Goal: Check status: Check status

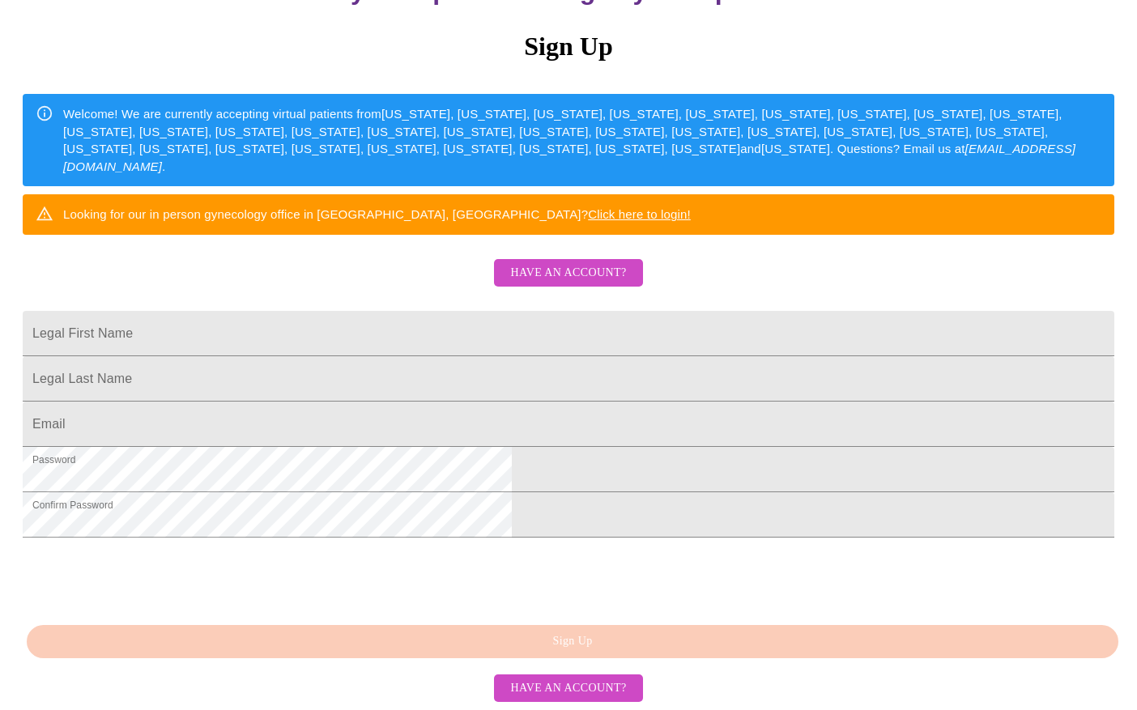
click at [572, 263] on span "Have an account?" at bounding box center [568, 273] width 116 height 20
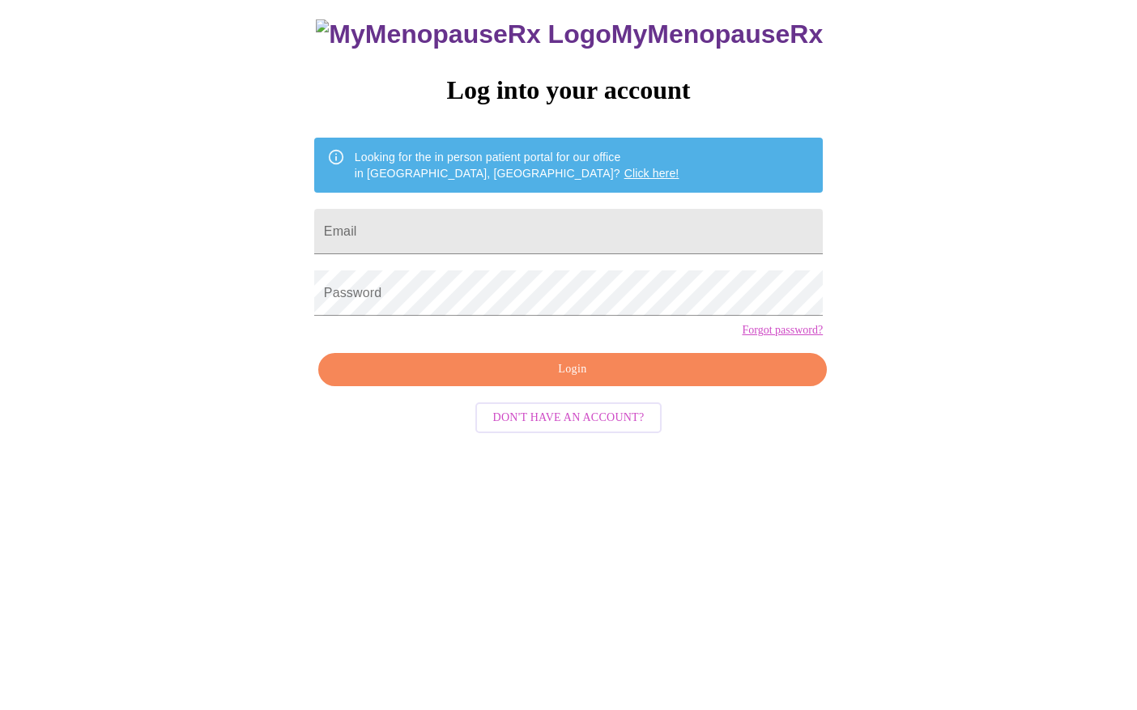
scroll to position [16, 0]
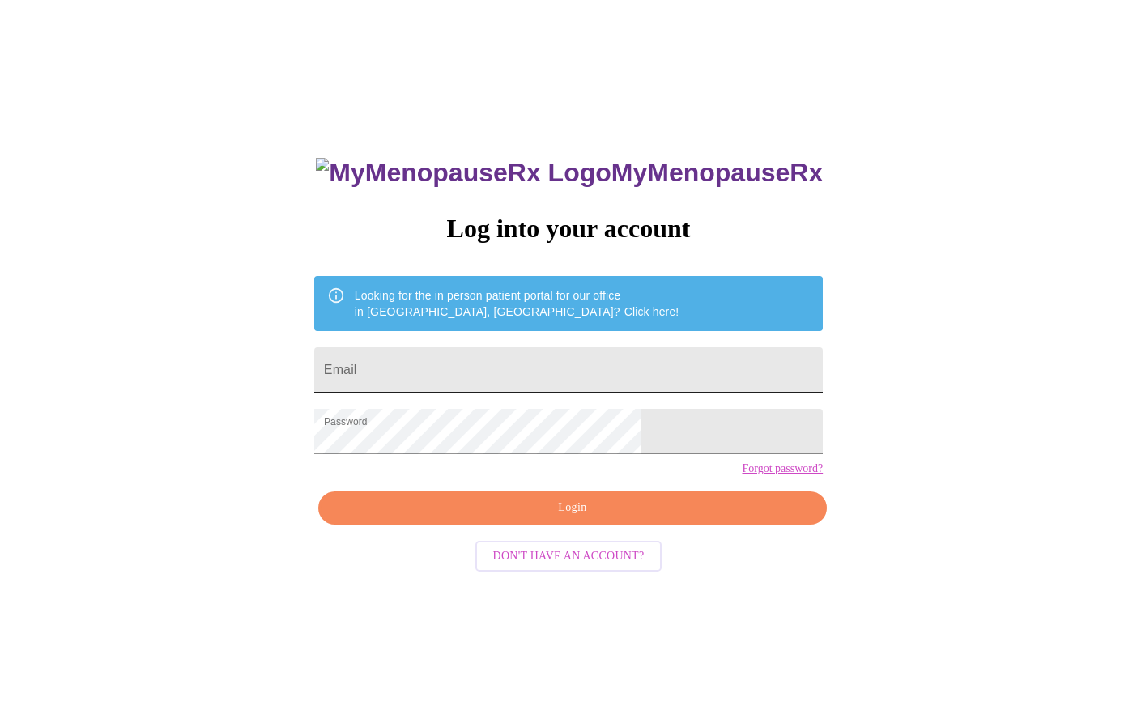
click at [526, 378] on input "Email" at bounding box center [568, 369] width 509 height 45
type input "andreasicard2024@gmail.com"
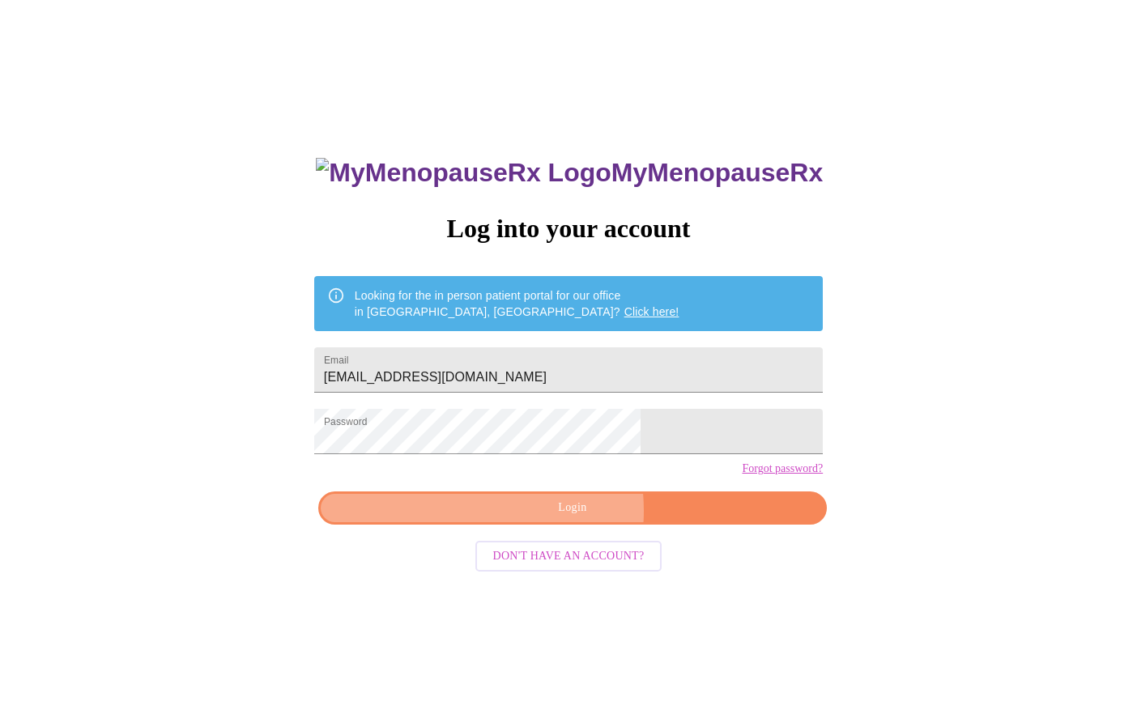
click at [535, 518] on span "Login" at bounding box center [572, 508] width 471 height 20
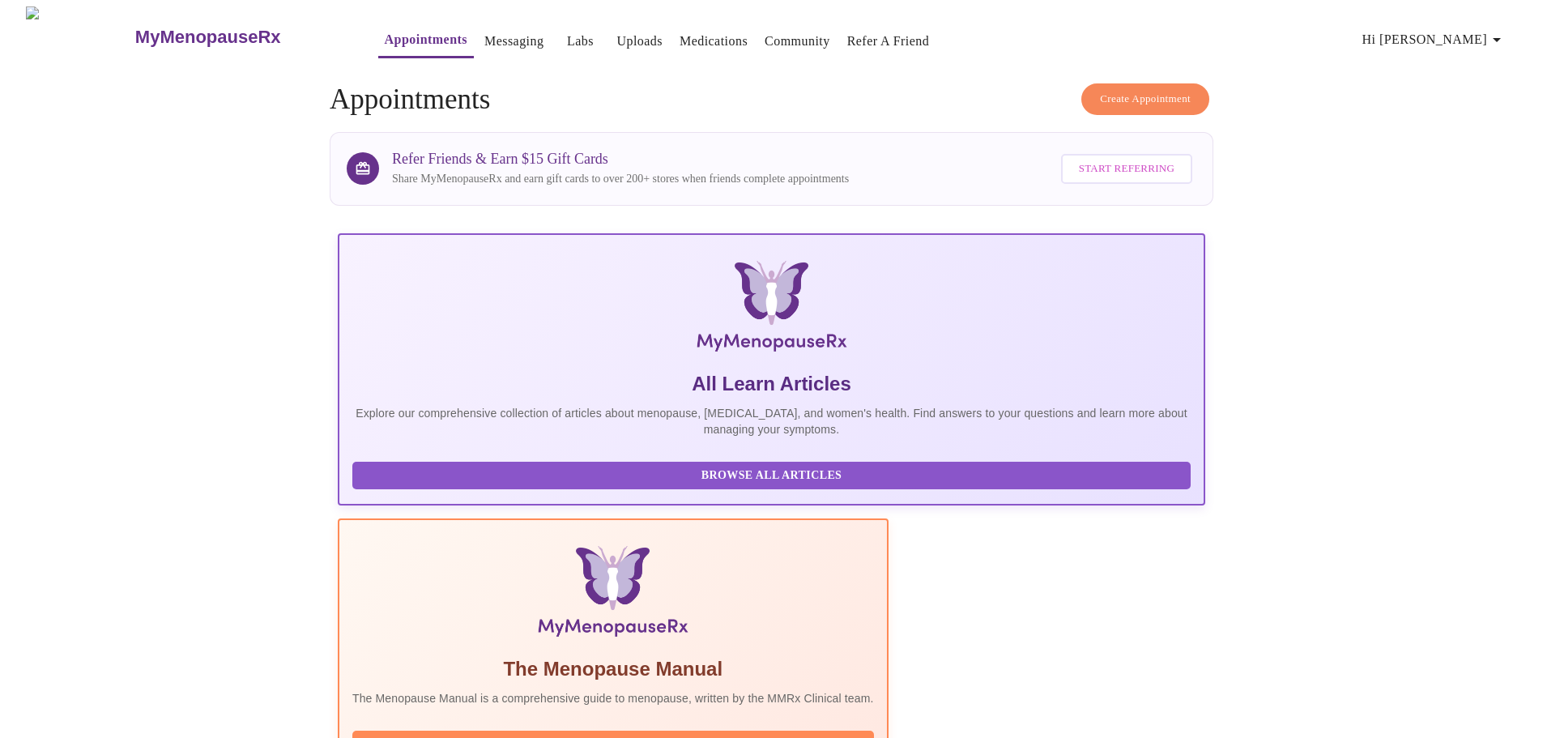
click at [567, 30] on link "Labs" at bounding box center [580, 41] width 27 height 23
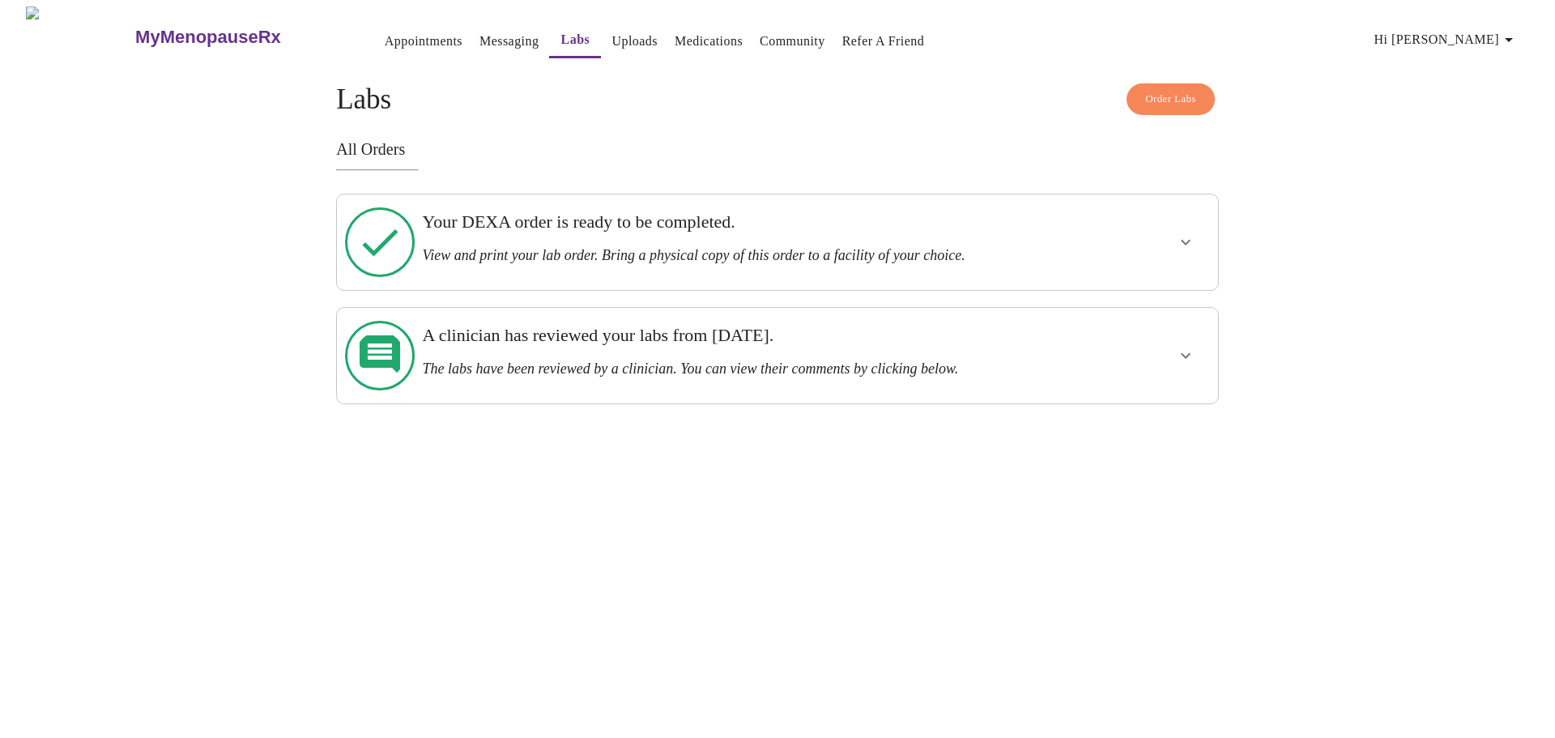
click at [1136, 232] on icon "show more" at bounding box center [1185, 241] width 19 height 19
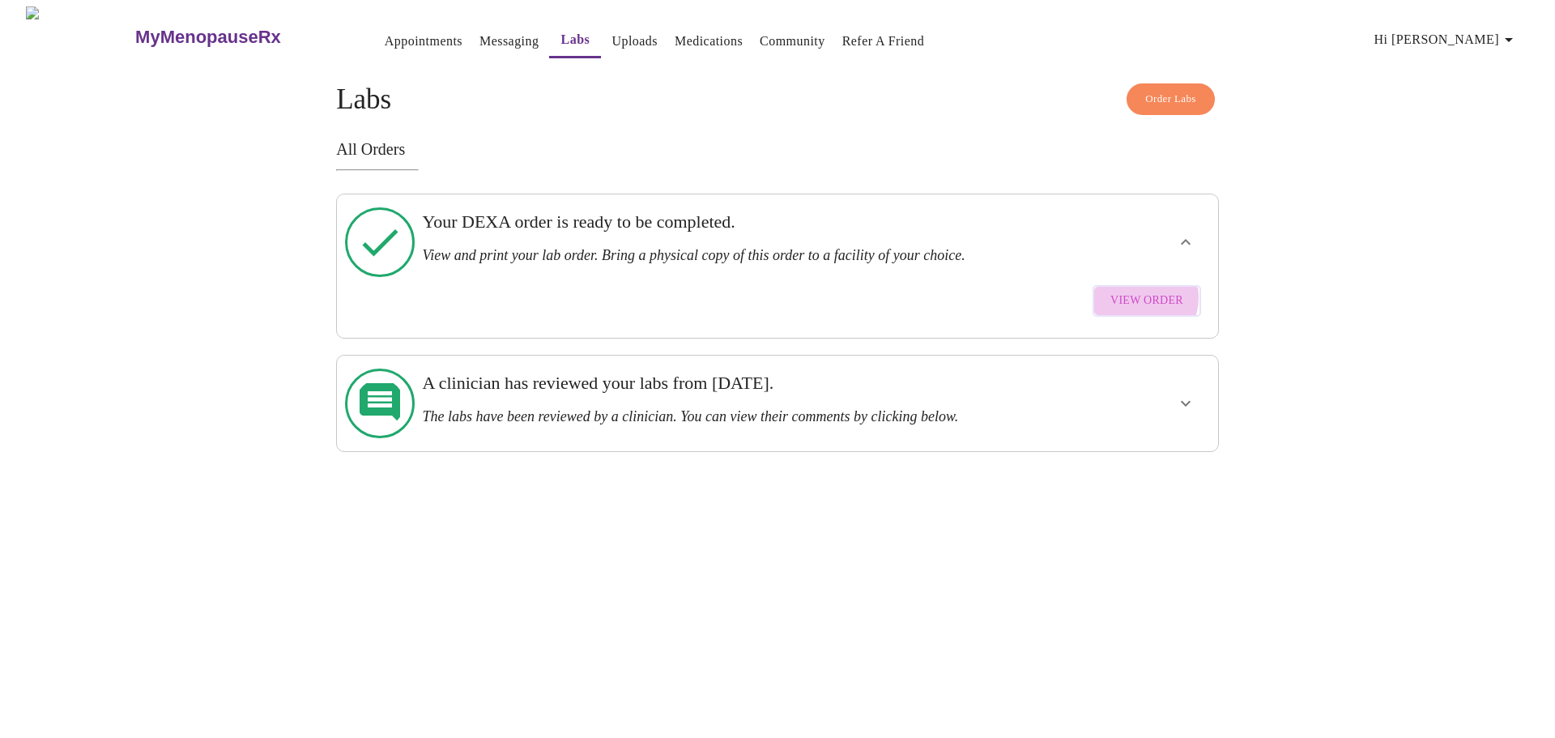
click at [1136, 291] on span "View Order" at bounding box center [1146, 301] width 73 height 20
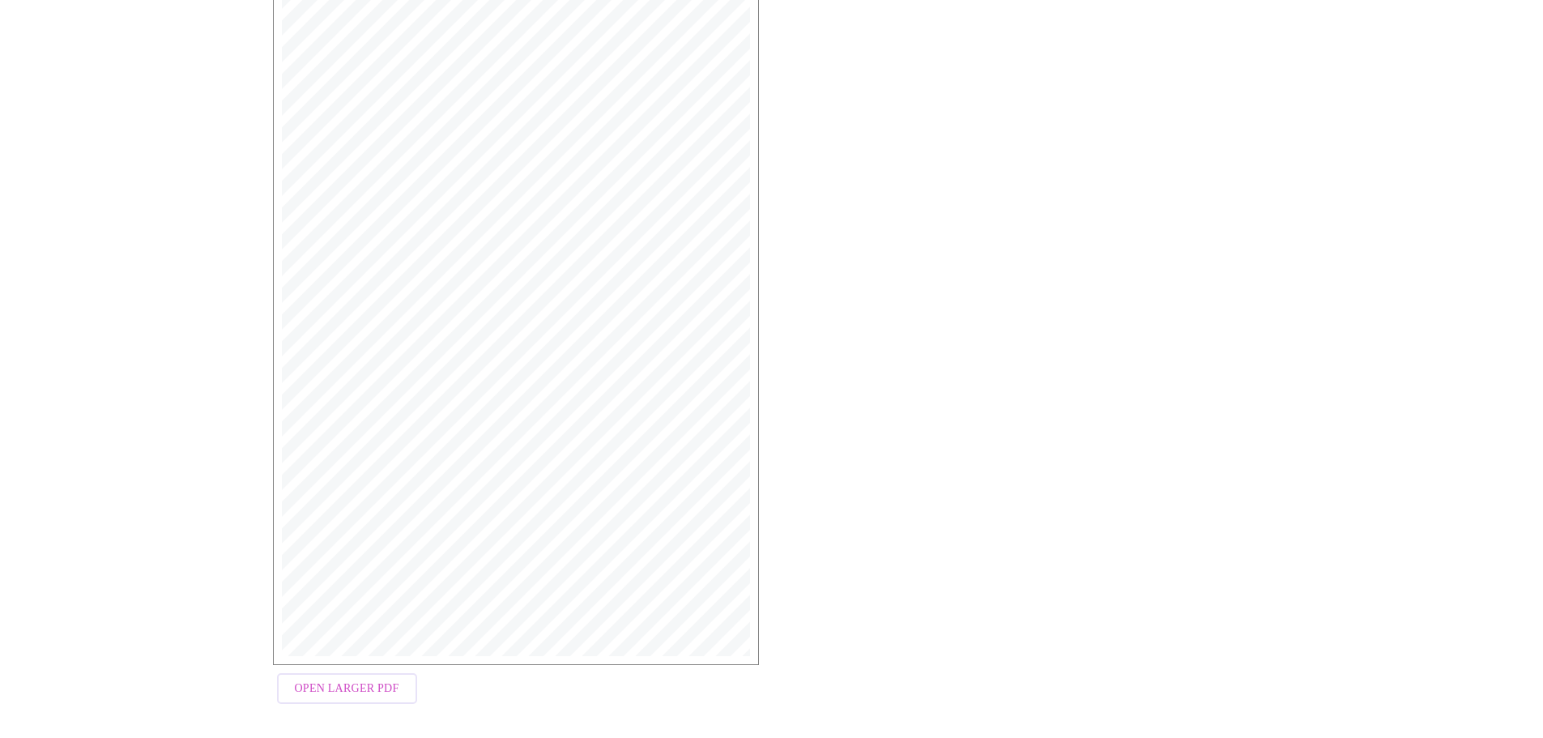
scroll to position [230, 0]
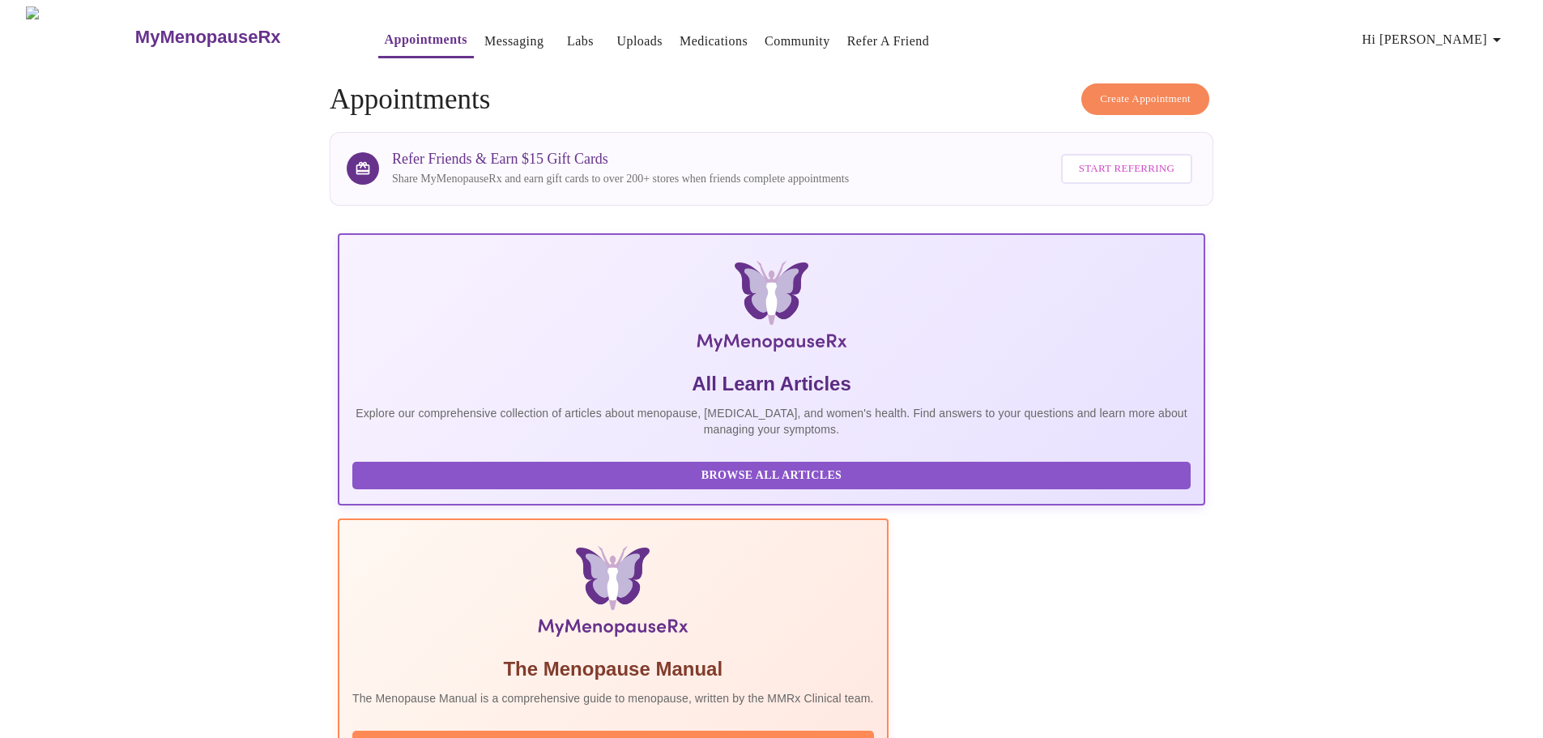
click at [567, 30] on link "Labs" at bounding box center [580, 41] width 27 height 23
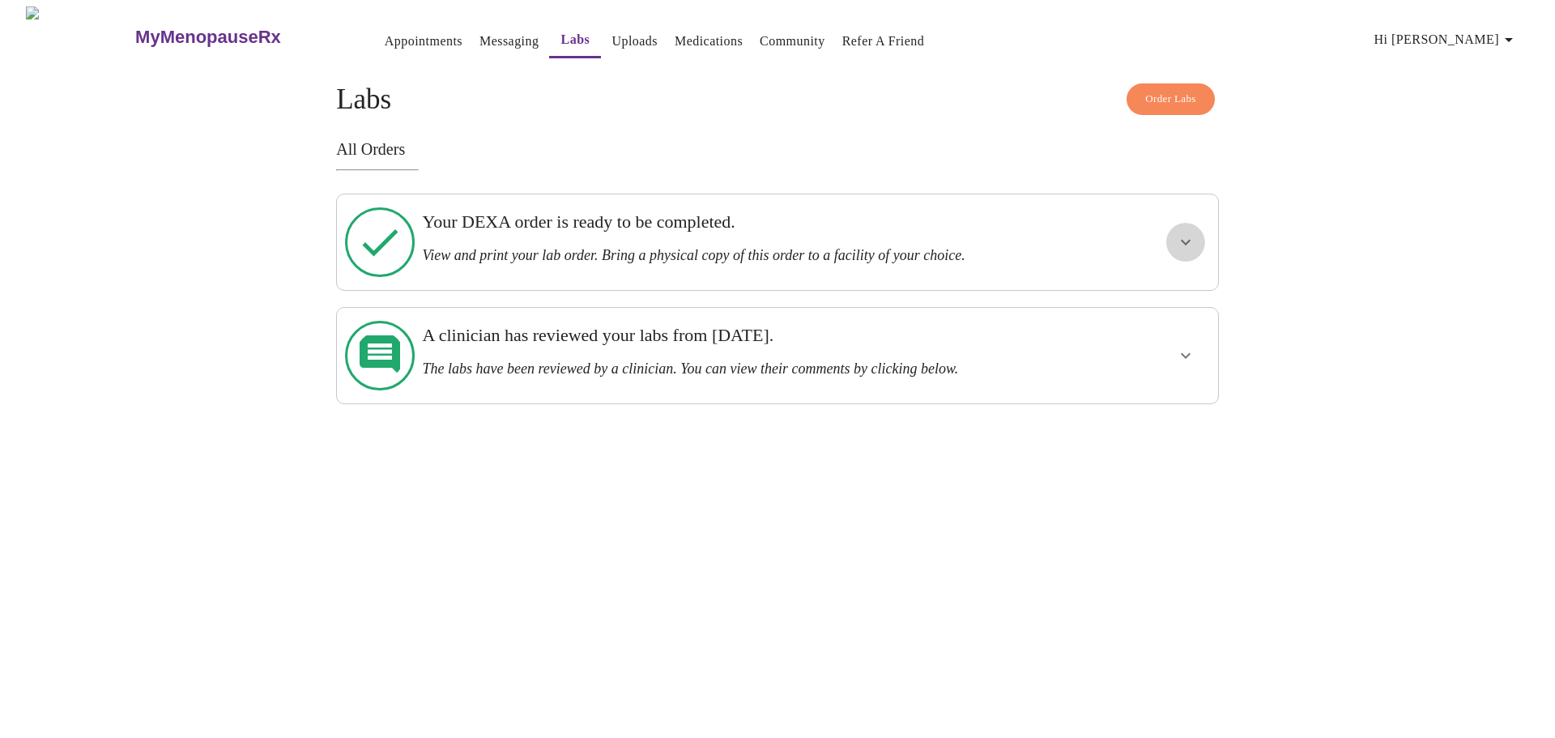
click at [1186, 240] on icon "show more" at bounding box center [1186, 243] width 10 height 6
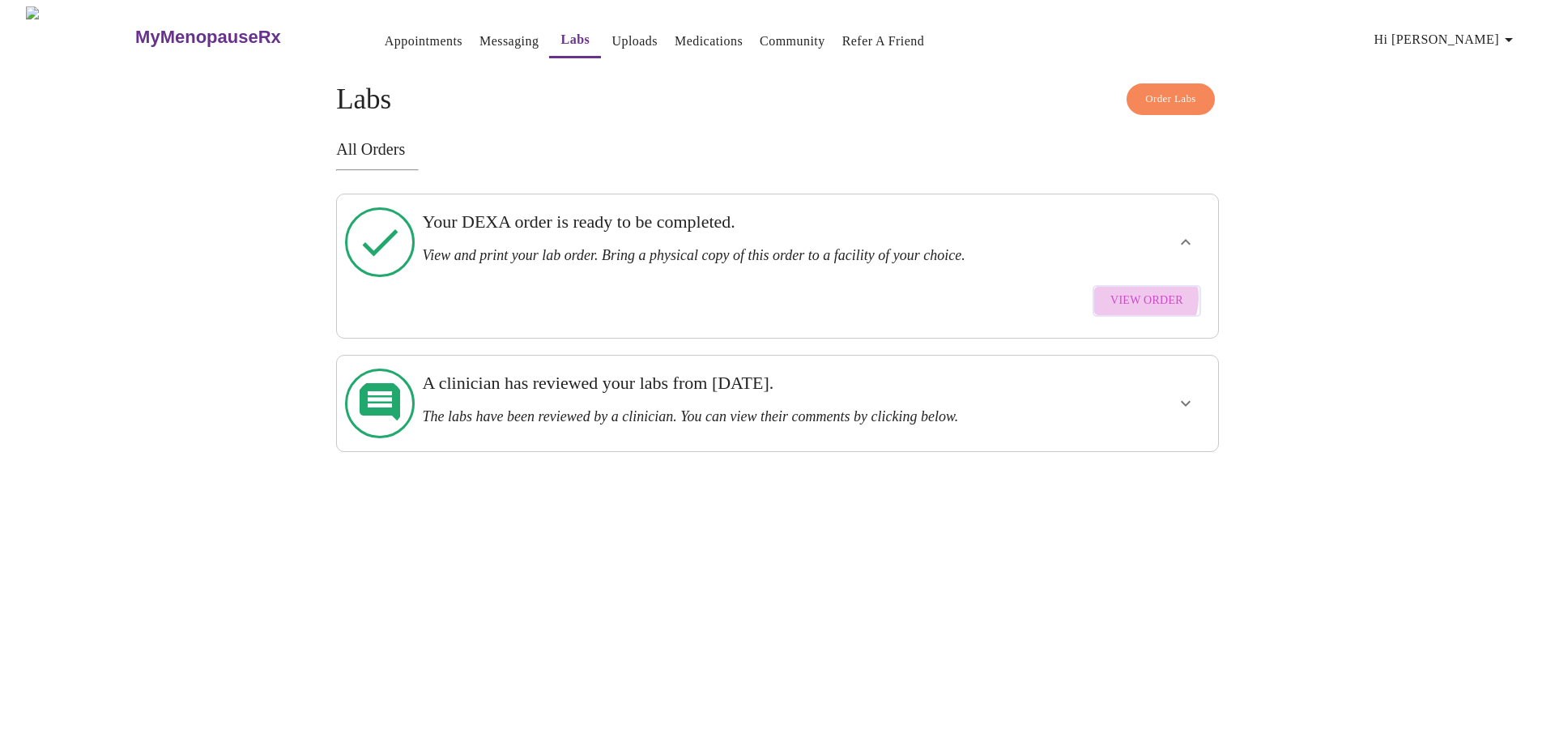
click at [1141, 291] on span "View Order" at bounding box center [1146, 301] width 73 height 20
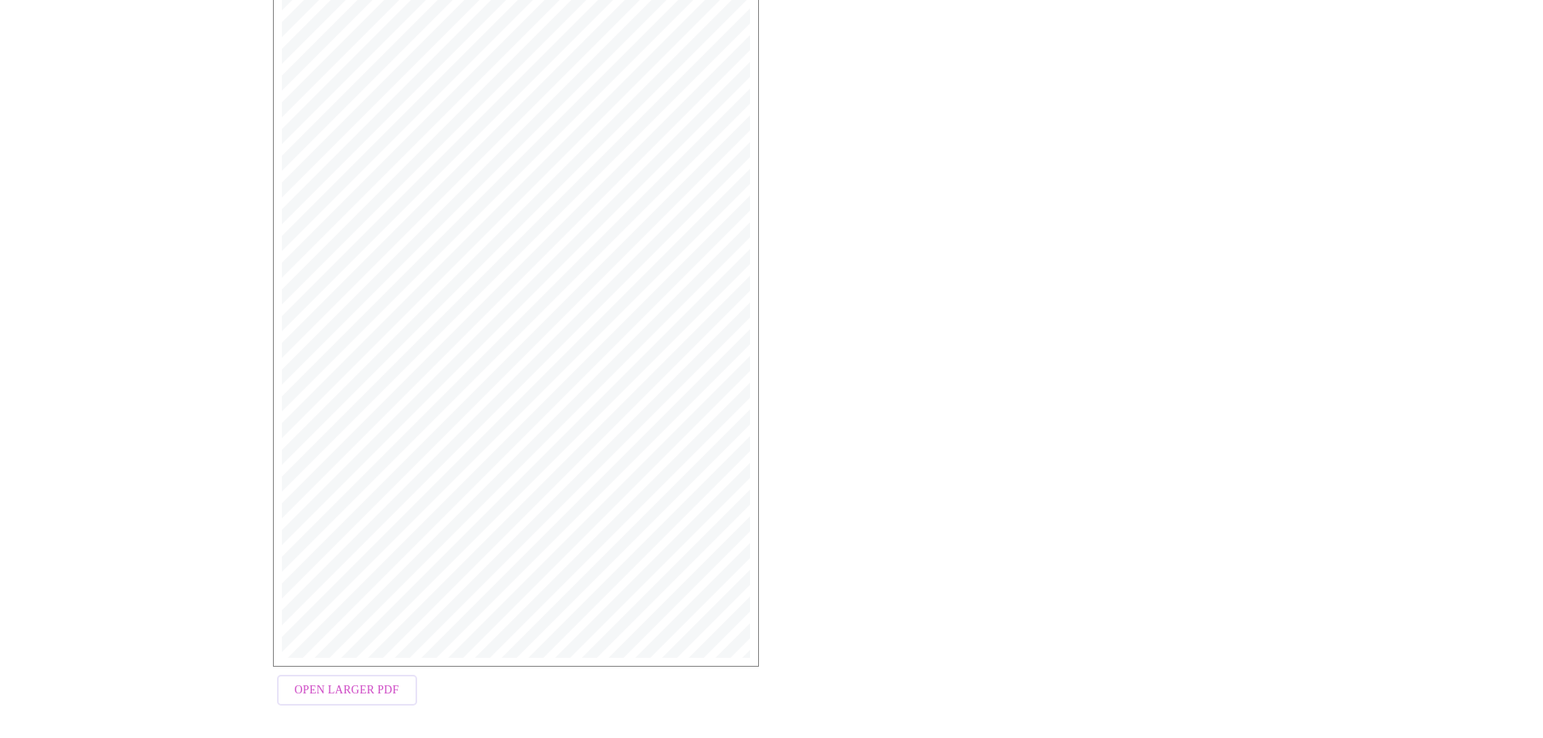
scroll to position [262, 0]
click at [352, 679] on span "Open Larger PDF" at bounding box center [347, 689] width 104 height 20
